Goal: Task Accomplishment & Management: Manage account settings

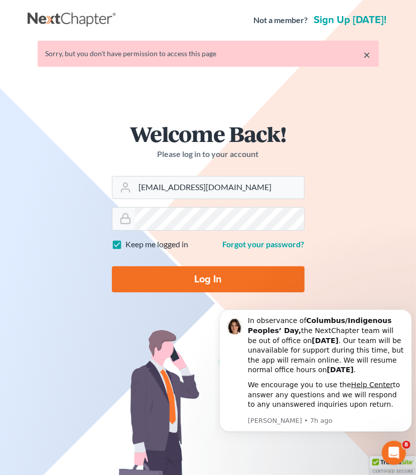
click at [204, 275] on input "Log In" at bounding box center [208, 279] width 193 height 26
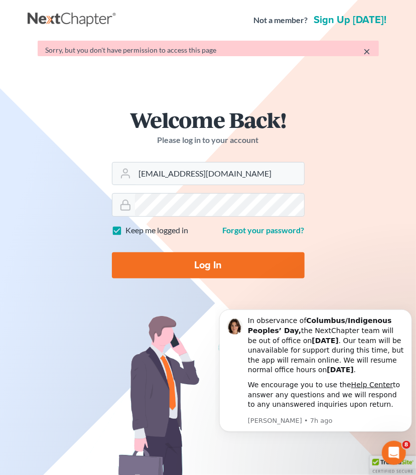
type input "Thinking..."
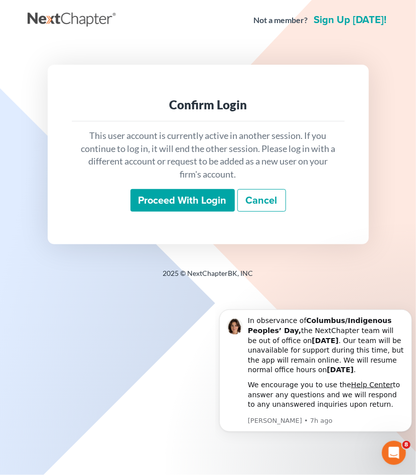
click at [196, 204] on input "Proceed with login" at bounding box center [182, 200] width 104 height 23
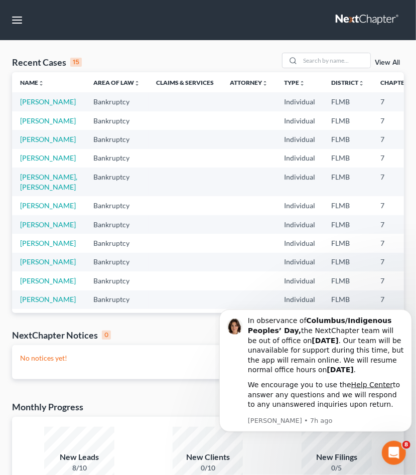
click at [386, 66] on div "View All" at bounding box center [343, 61] width 122 height 16
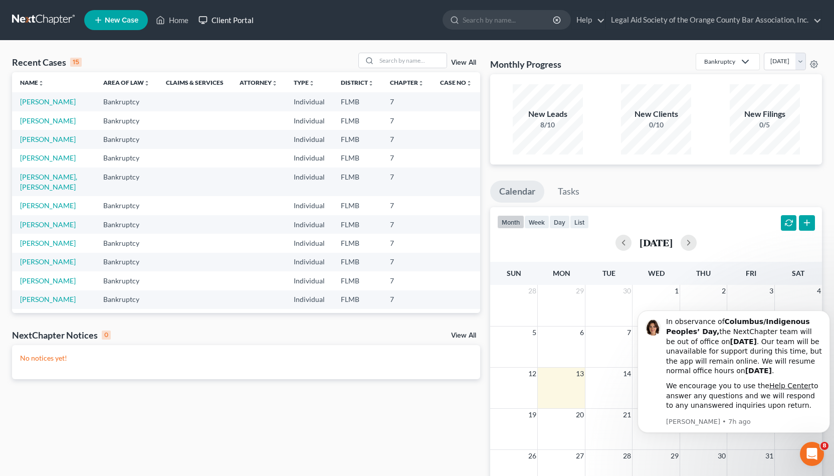
click at [225, 19] on link "Client Portal" at bounding box center [226, 20] width 65 height 18
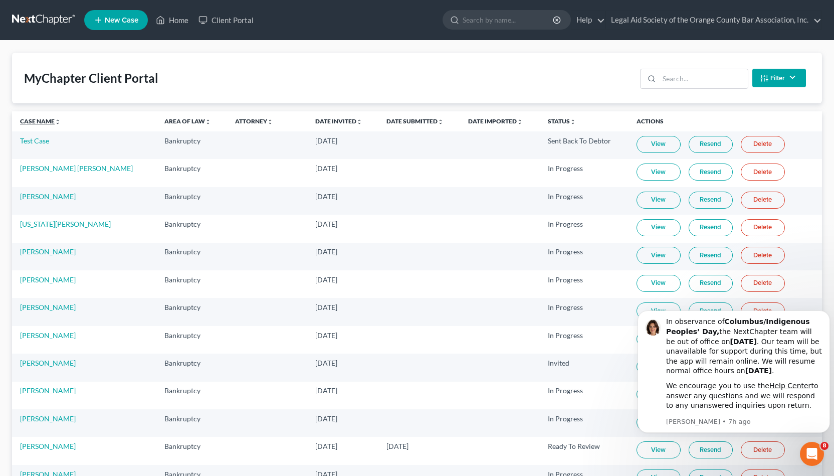
click at [46, 123] on link "Case Name unfold_more expand_more expand_less" at bounding box center [40, 121] width 41 height 8
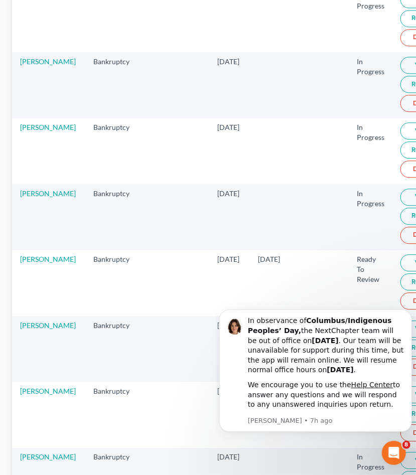
scroll to position [756, 0]
click at [400, 292] on link "Delete" at bounding box center [422, 300] width 44 height 17
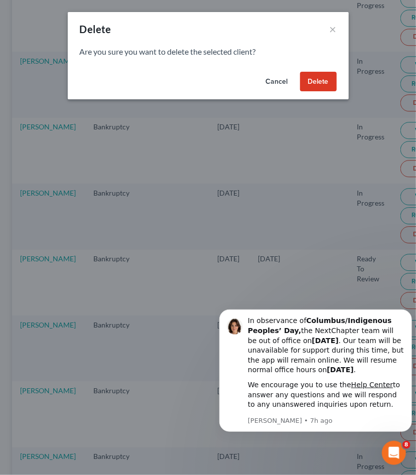
click at [307, 80] on button "Delete" at bounding box center [318, 82] width 37 height 20
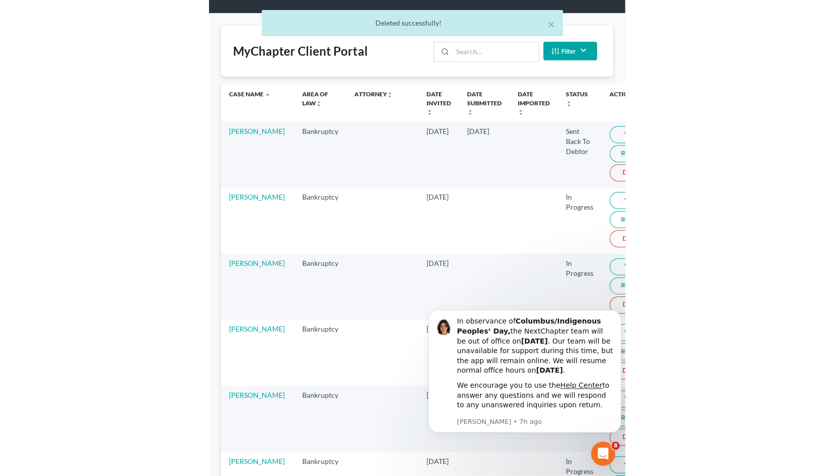
scroll to position [0, 0]
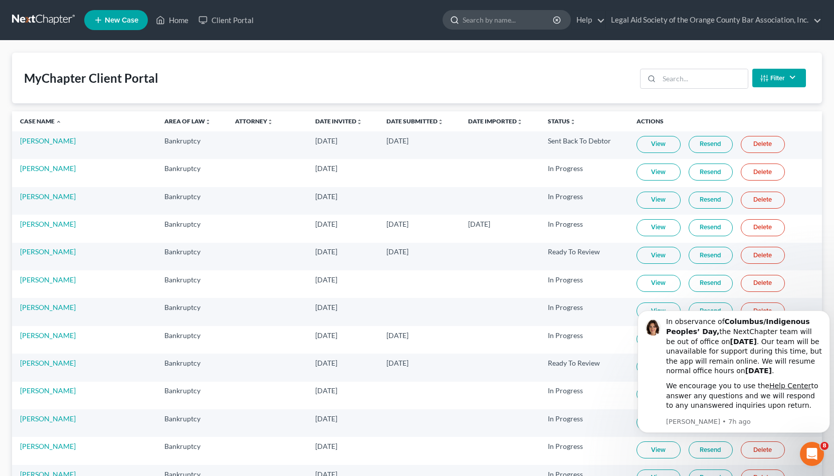
click at [415, 28] on input "search" at bounding box center [509, 20] width 92 height 19
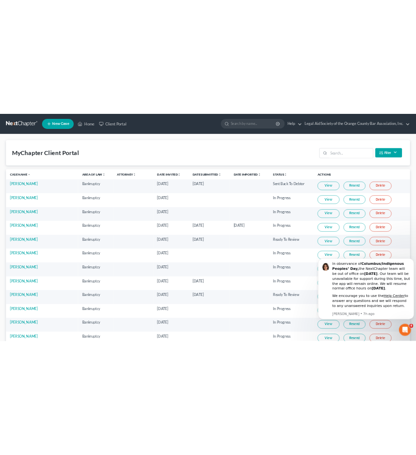
scroll to position [243, 0]
